Goal: Transaction & Acquisition: Purchase product/service

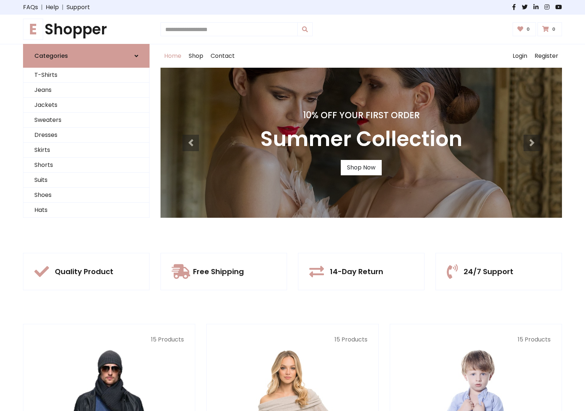
click at [293, 205] on div "10% Off Your First Order Summer Collection Shop Now" at bounding box center [362, 143] width 402 height 150
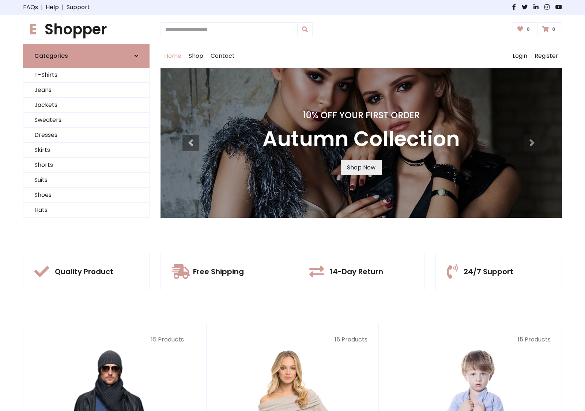
click at [361, 167] on link "Shop Now" at bounding box center [361, 167] width 41 height 15
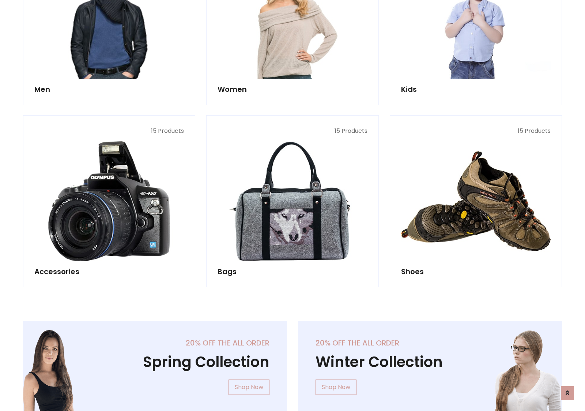
scroll to position [729, 0]
